Goal: Task Accomplishment & Management: Complete application form

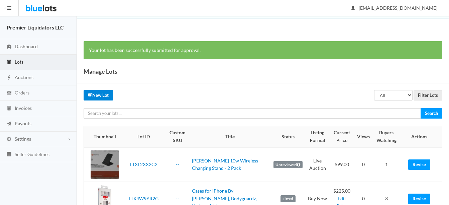
click at [90, 92] on link "New Lot" at bounding box center [98, 95] width 29 height 10
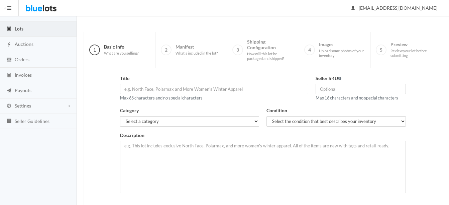
scroll to position [33, 0]
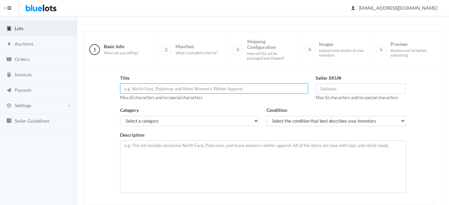
click at [265, 89] on input "text" at bounding box center [214, 88] width 188 height 10
click at [189, 92] on input "[PERSON_NAME] 10w Wireless" at bounding box center [214, 88] width 188 height 10
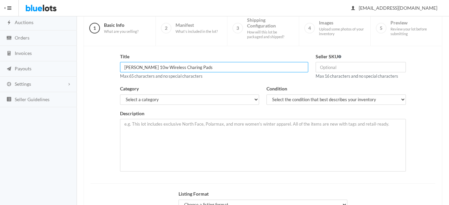
scroll to position [67, 0]
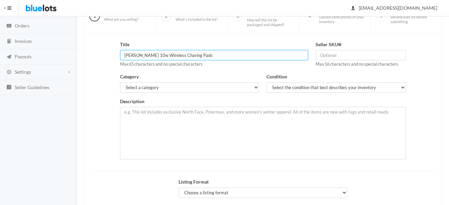
type input "[PERSON_NAME] 10w Wireless Charing Pads"
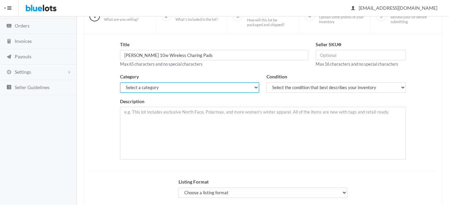
click at [230, 87] on select "Select a category Electronics Clothing, Shoes & Accessories Appliances Home & G…" at bounding box center [189, 87] width 139 height 10
select select "1"
click at [120, 82] on select "Select a category Electronics Clothing, Shoes & Accessories Appliances Home & G…" at bounding box center [189, 87] width 139 height 10
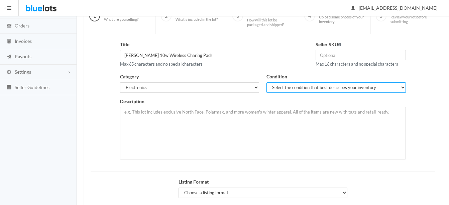
click at [281, 86] on select "Select the condition that best describes your inventory Brand New Shelf Pulls C…" at bounding box center [335, 87] width 139 height 10
select select "1"
click at [266, 82] on select "Select the condition that best describes your inventory Brand New Shelf Pulls C…" at bounding box center [335, 87] width 139 height 10
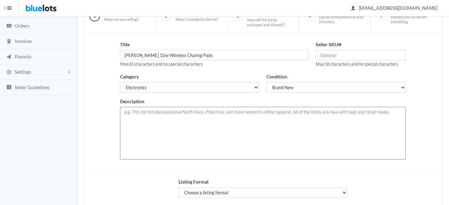
click at [267, 126] on textarea at bounding box center [263, 133] width 286 height 52
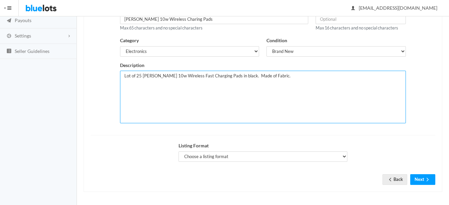
scroll to position [104, 0]
type textarea "Lot of 25 Griffin 10w Wireless Fast Charging Pads in black. Made of Fabric."
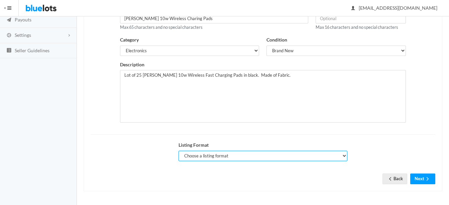
click at [191, 157] on select "Choose a listing format Auction Buy Now" at bounding box center [263, 155] width 169 height 10
select select "true"
click at [179, 150] on select "Choose a listing format Auction Buy Now" at bounding box center [263, 155] width 169 height 10
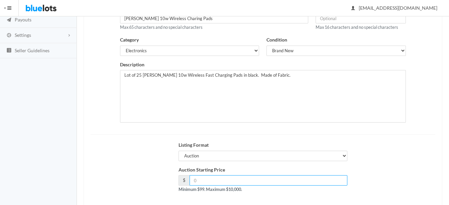
click at [262, 178] on input "number" at bounding box center [269, 180] width 158 height 10
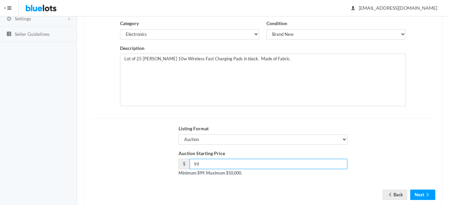
scroll to position [136, 0]
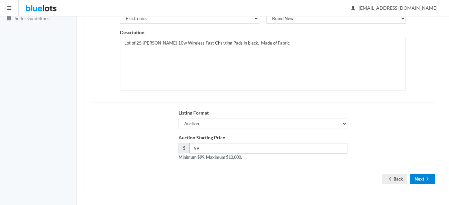
type input "99"
click at [426, 175] on button "Next" at bounding box center [422, 178] width 25 height 10
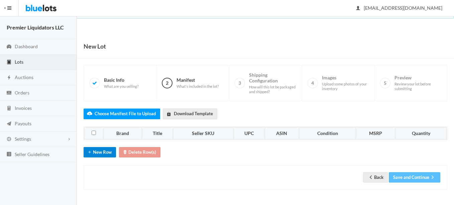
click at [103, 150] on button "New Row" at bounding box center [100, 152] width 32 height 10
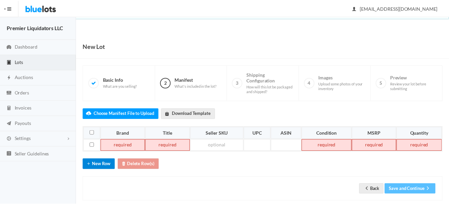
scroll to position [10, 0]
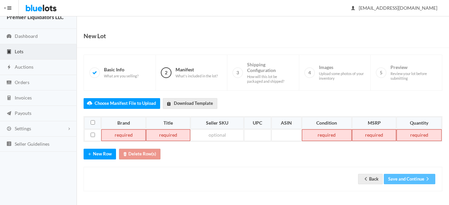
click at [114, 137] on td at bounding box center [123, 135] width 44 height 12
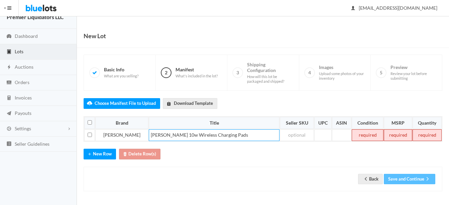
click at [352, 134] on td at bounding box center [368, 135] width 32 height 12
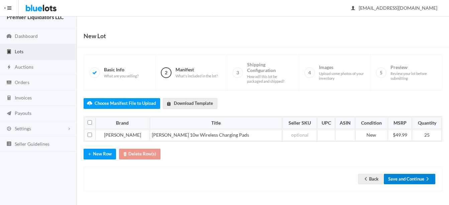
click at [420, 175] on button "Save and Continue" at bounding box center [409, 178] width 51 height 10
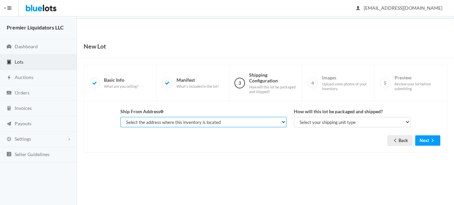
click at [236, 124] on select "Select the address where this inventory is located Premier Liquidatores, [STREE…" at bounding box center [203, 122] width 166 height 10
select select "25095"
click at [120, 117] on select "Select the address where this inventory is located Premier Liquidatores, 398 E …" at bounding box center [203, 122] width 166 height 10
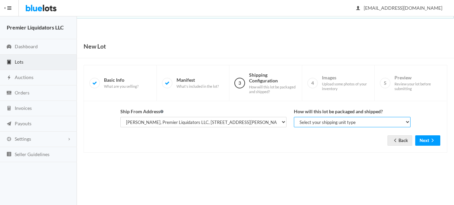
click at [308, 122] on select "Select your shipping unit type Parcel Pallet Truckload" at bounding box center [352, 122] width 117 height 10
select select "parcel"
click at [294, 117] on select "Select your shipping unit type Parcel Pallet Truckload" at bounding box center [352, 122] width 117 height 10
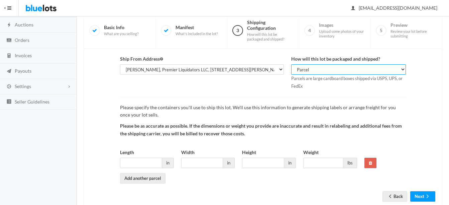
scroll to position [70, 0]
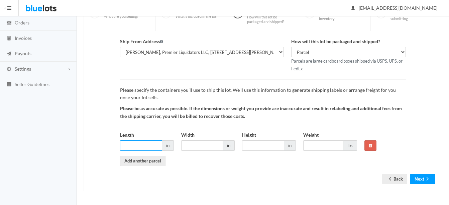
click at [144, 149] on input "Length" at bounding box center [141, 145] width 42 height 10
type input "14"
type input "12"
type input "10"
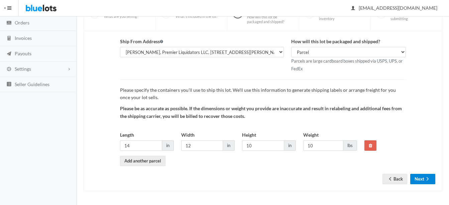
click at [430, 179] on icon "arrow forward" at bounding box center [427, 178] width 7 height 5
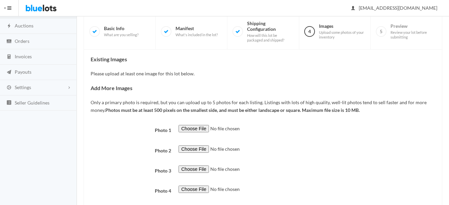
scroll to position [67, 0]
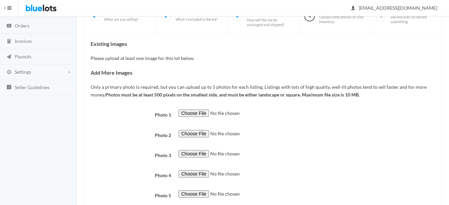
click at [183, 109] on div "Existing Images Please upload at least one image for this lot below. Add More I…" at bounding box center [263, 134] width 345 height 187
click at [186, 113] on input "file" at bounding box center [224, 113] width 91 height 8
click at [183, 114] on input "file" at bounding box center [224, 113] width 91 height 8
type input "C:\fakepath\s-l1600 (37).jpg"
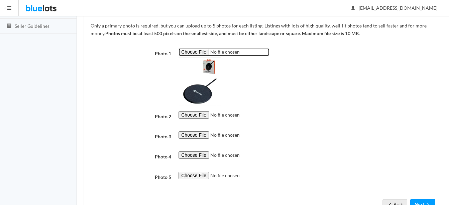
scroll to position [134, 0]
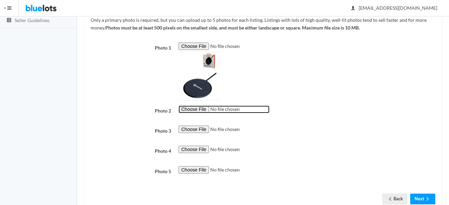
click at [192, 108] on input "file" at bounding box center [224, 109] width 91 height 8
type input "C:\fakepath\s-l960 (35).jpg"
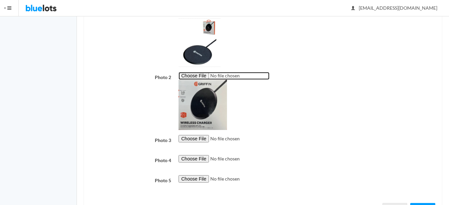
scroll to position [196, 0]
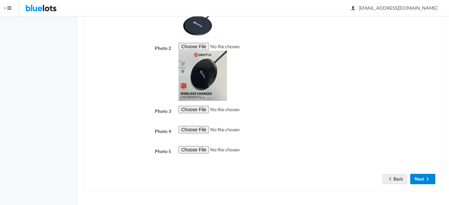
click at [417, 180] on button "Next" at bounding box center [422, 178] width 25 height 10
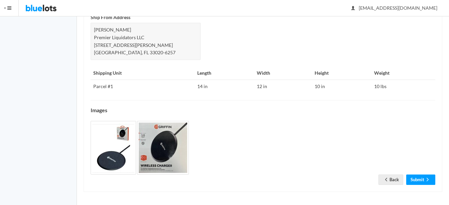
scroll to position [295, 0]
click at [420, 176] on link "Submit" at bounding box center [420, 178] width 29 height 10
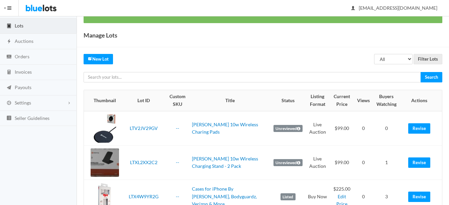
scroll to position [33, 0]
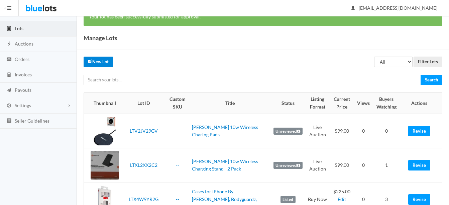
click at [96, 61] on link "New Lot" at bounding box center [98, 61] width 29 height 10
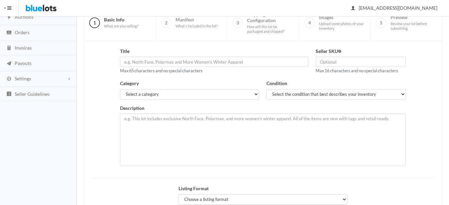
scroll to position [67, 0]
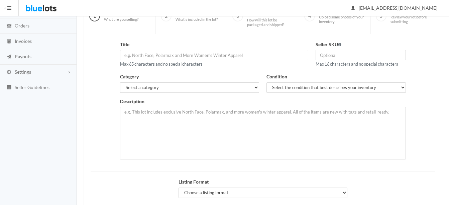
click at [167, 61] on div "Title Max 65 characters and no special characters" at bounding box center [214, 54] width 188 height 27
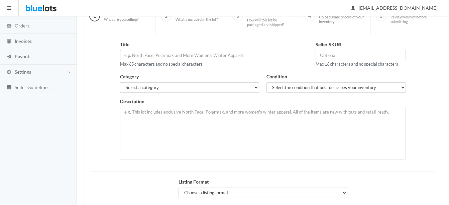
click at [166, 57] on input "text" at bounding box center [214, 55] width 188 height 10
click at [238, 55] on input "[PERSON_NAME] 10w Wireless Charging Vegan Leather Mousepad" at bounding box center [214, 55] width 188 height 10
type input "[PERSON_NAME] 10w Wireless Charging Vegan Leather Mousepad - Rose"
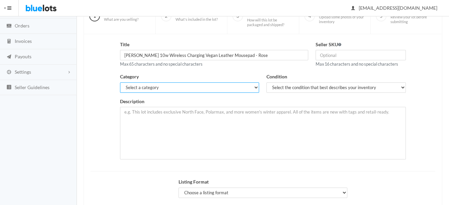
click at [191, 85] on select "Select a category Electronics Clothing, Shoes & Accessories Appliances Home & G…" at bounding box center [189, 87] width 139 height 10
select select "1"
click at [120, 82] on select "Select a category Electronics Clothing, Shoes & Accessories Appliances Home & G…" at bounding box center [189, 87] width 139 height 10
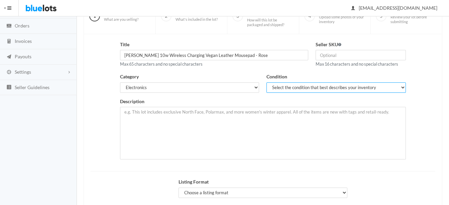
click at [283, 88] on select "Select the condition that best describes your inventory Brand New Shelf Pulls C…" at bounding box center [335, 87] width 139 height 10
select select "1"
click at [266, 82] on select "Select the condition that best describes your inventory Brand New Shelf Pulls C…" at bounding box center [335, 87] width 139 height 10
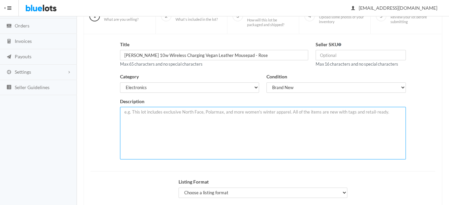
click at [245, 115] on textarea at bounding box center [263, 133] width 286 height 52
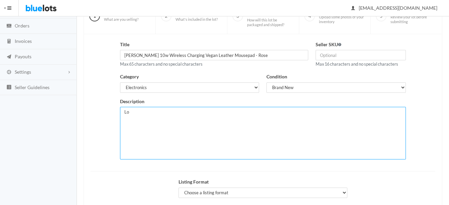
type textarea "L"
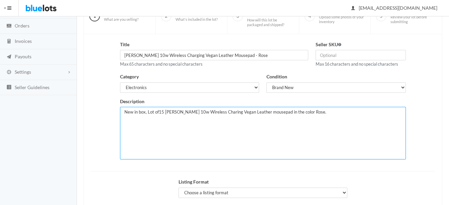
paste textarea "One part pad, one part charger, the [PERSON_NAME] Wireless Leather Mousepad put…"
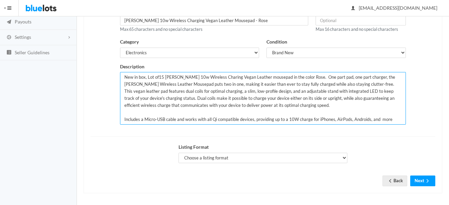
scroll to position [104, 0]
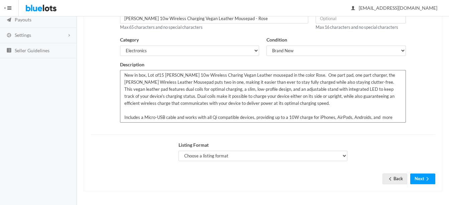
type textarea "New in box, Lot of15 [PERSON_NAME] 10w Wireless Charing Vegan Leather mousepad …"
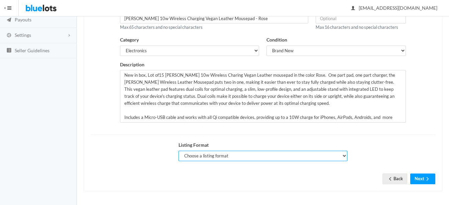
click at [206, 153] on select "Choose a listing format Auction Buy Now" at bounding box center [263, 155] width 169 height 10
select select "true"
click at [179, 150] on select "Choose a listing format Auction Buy Now" at bounding box center [263, 155] width 169 height 10
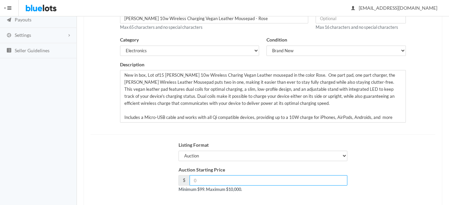
click at [220, 180] on input "number" at bounding box center [269, 180] width 158 height 10
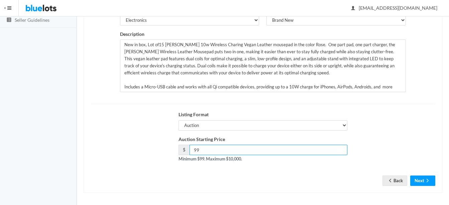
scroll to position [136, 0]
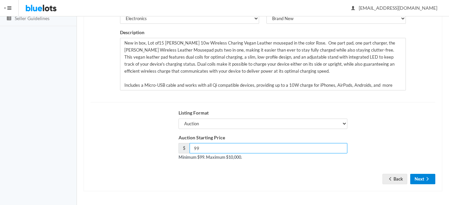
type input "99"
click at [426, 177] on icon "arrow forward" at bounding box center [427, 178] width 7 height 5
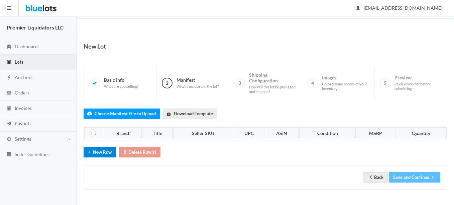
drag, startPoint x: 85, startPoint y: 151, endPoint x: 104, endPoint y: 152, distance: 19.1
click at [86, 151] on button "New Row" at bounding box center [100, 152] width 32 height 10
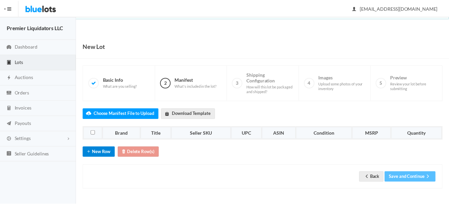
scroll to position [10, 0]
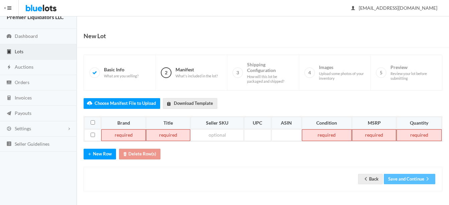
click at [114, 137] on td at bounding box center [123, 135] width 44 height 12
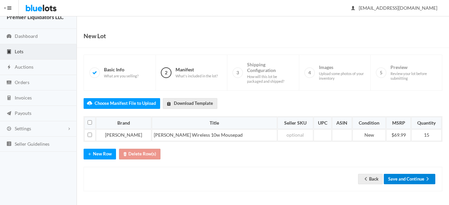
click at [426, 181] on icon "arrow forward" at bounding box center [427, 178] width 7 height 5
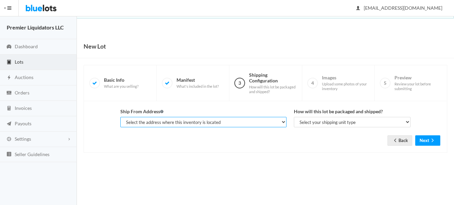
click at [183, 124] on select "Select the address where this inventory is located Premier Liquidatores, [STREE…" at bounding box center [203, 122] width 166 height 10
select select "25095"
click at [120, 117] on select "Select the address where this inventory is located Premier Liquidatores, [STREE…" at bounding box center [203, 122] width 166 height 10
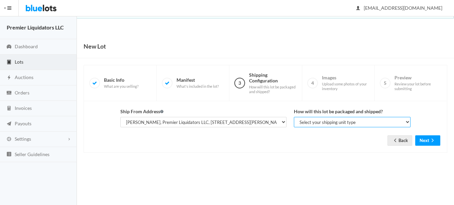
click at [311, 122] on select "Select your shipping unit type Parcel Pallet Truckload" at bounding box center [352, 122] width 117 height 10
select select "parcel"
click at [294, 117] on select "Select your shipping unit type Parcel Pallet Truckload" at bounding box center [352, 122] width 117 height 10
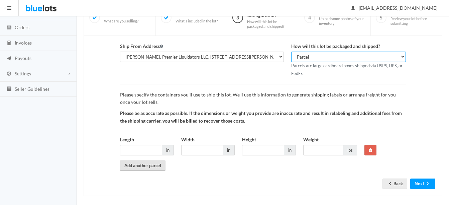
scroll to position [67, 0]
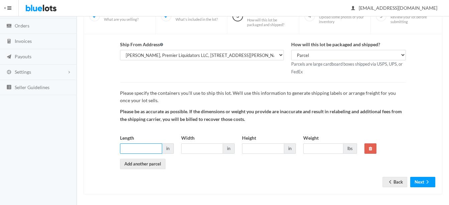
click at [130, 150] on input "Length" at bounding box center [141, 148] width 42 height 10
type input "12"
type input "10"
click at [196, 151] on input "12" at bounding box center [202, 148] width 42 height 10
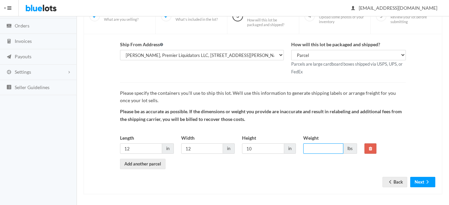
drag, startPoint x: 323, startPoint y: 145, endPoint x: 328, endPoint y: 152, distance: 7.9
click at [323, 145] on input "Weight" at bounding box center [323, 148] width 40 height 10
type input "6"
type input "7"
click at [432, 184] on button "Next" at bounding box center [422, 181] width 25 height 10
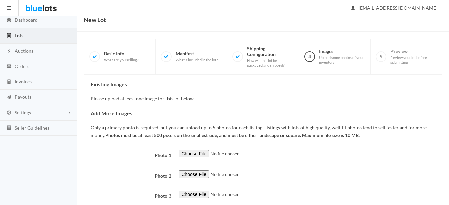
scroll to position [100, 0]
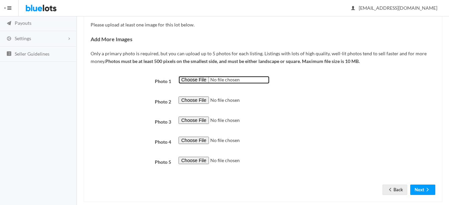
click at [198, 79] on input "file" at bounding box center [224, 80] width 91 height 8
click at [190, 81] on input "file" at bounding box center [224, 80] width 91 height 8
type input "C:\fakepath\s-l1200 - 2025-09-29T123722.064.jpg"
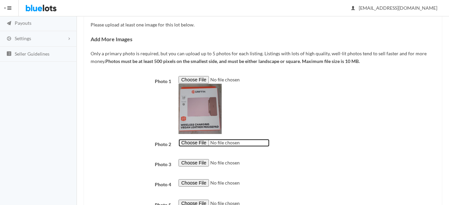
click at [183, 141] on input "file" at bounding box center [224, 143] width 91 height 8
click at [199, 141] on input "file" at bounding box center [224, 143] width 91 height 8
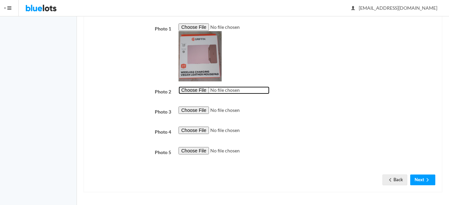
scroll to position [154, 0]
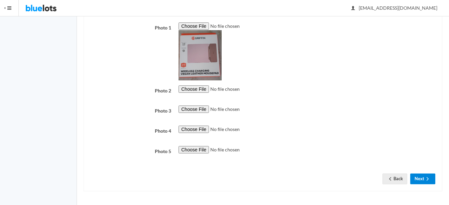
click at [418, 179] on button "Next" at bounding box center [422, 178] width 25 height 10
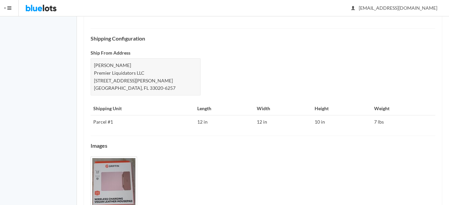
scroll to position [325, 0]
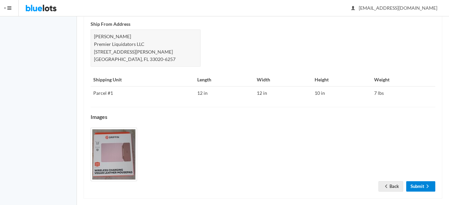
click at [409, 181] on link "Submit" at bounding box center [420, 186] width 29 height 10
